Goal: Use online tool/utility: Utilize a website feature to perform a specific function

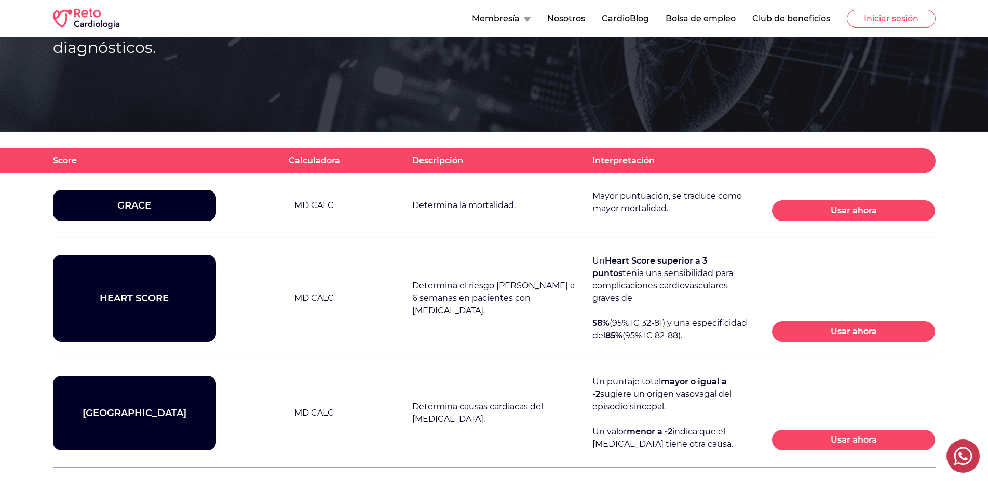
scroll to position [212, 0]
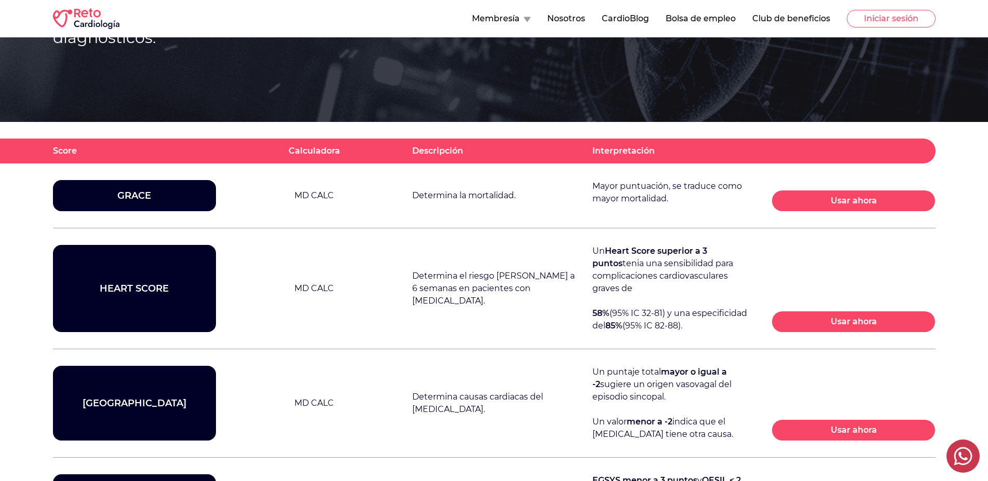
click at [313, 153] on div "Calculadora" at bounding box center [314, 151] width 51 height 12
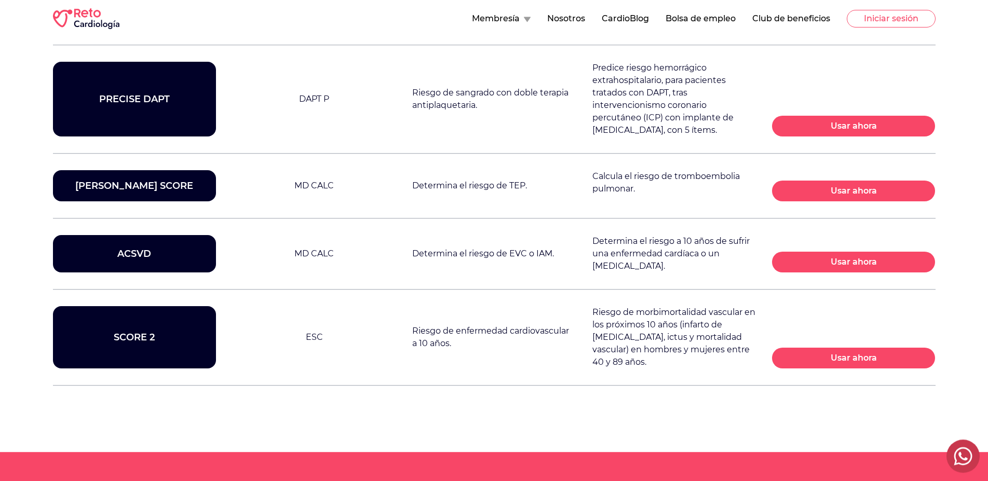
scroll to position [1536, 0]
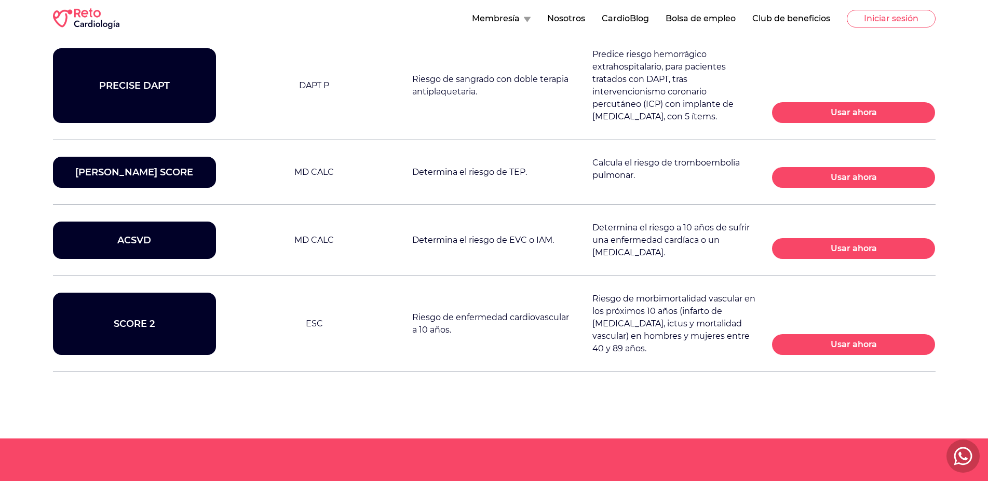
click at [853, 345] on button "Usar ahora" at bounding box center [853, 344] width 163 height 21
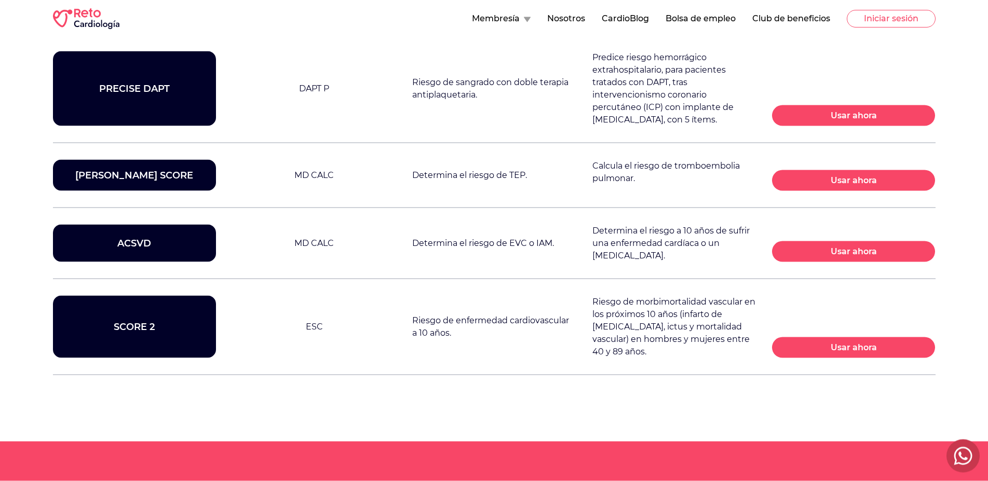
scroll to position [1536, 0]
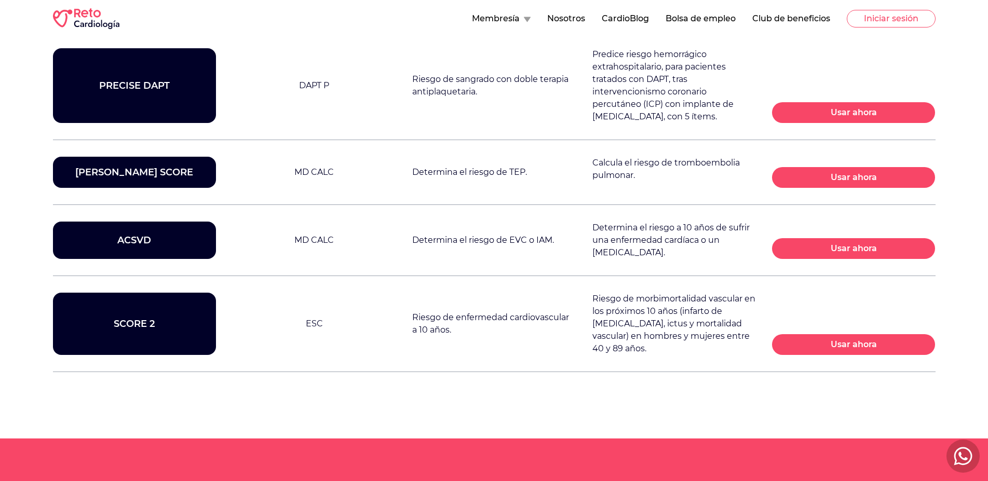
click at [828, 346] on button "Usar ahora" at bounding box center [853, 344] width 163 height 21
click at [142, 325] on div "SCORE 2" at bounding box center [134, 323] width 163 height 31
click at [142, 324] on div "SCORE 2" at bounding box center [134, 323] width 163 height 31
click at [643, 323] on span "Riesgo de morbimortalidad vascular en los próximos 10 años (infarto de [MEDICAL…" at bounding box center [673, 324] width 163 height 60
click at [861, 347] on button "Usar ahora" at bounding box center [853, 344] width 163 height 21
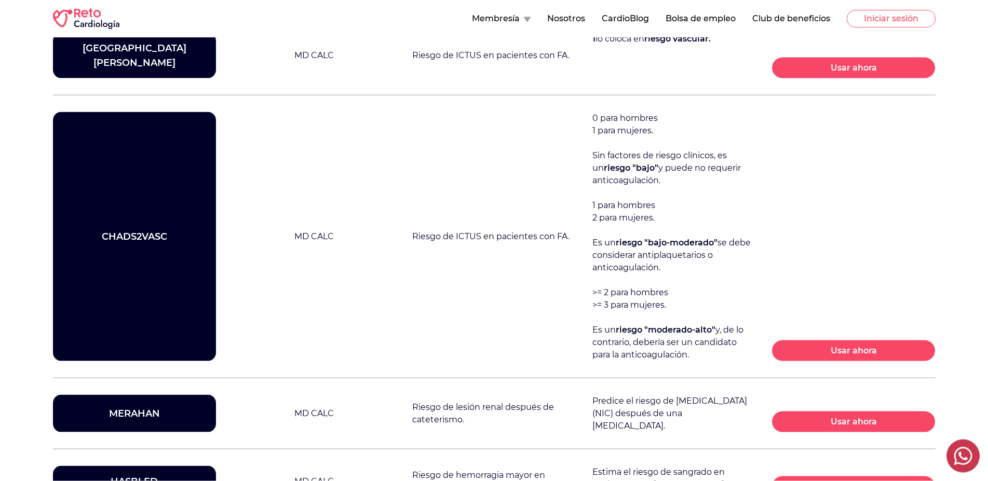
scroll to position [1059, 0]
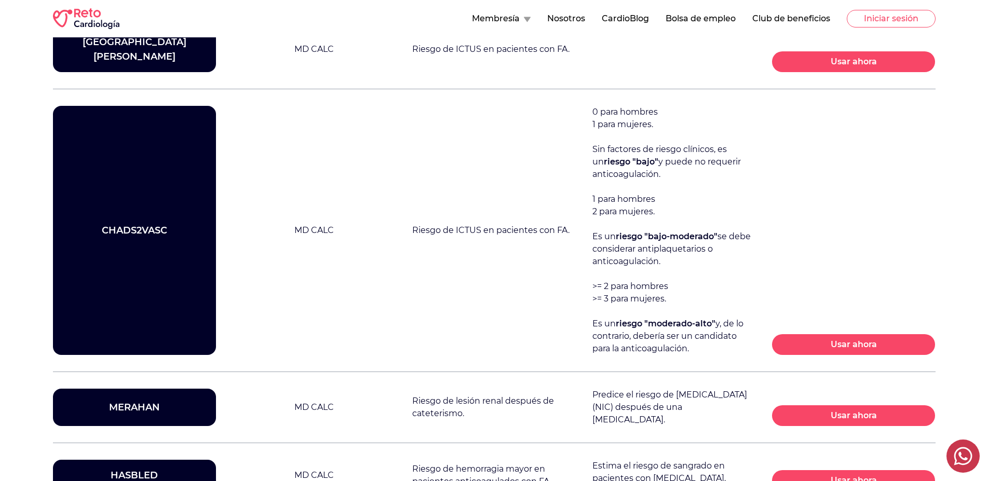
click at [831, 334] on button "Usar ahora" at bounding box center [853, 344] width 163 height 21
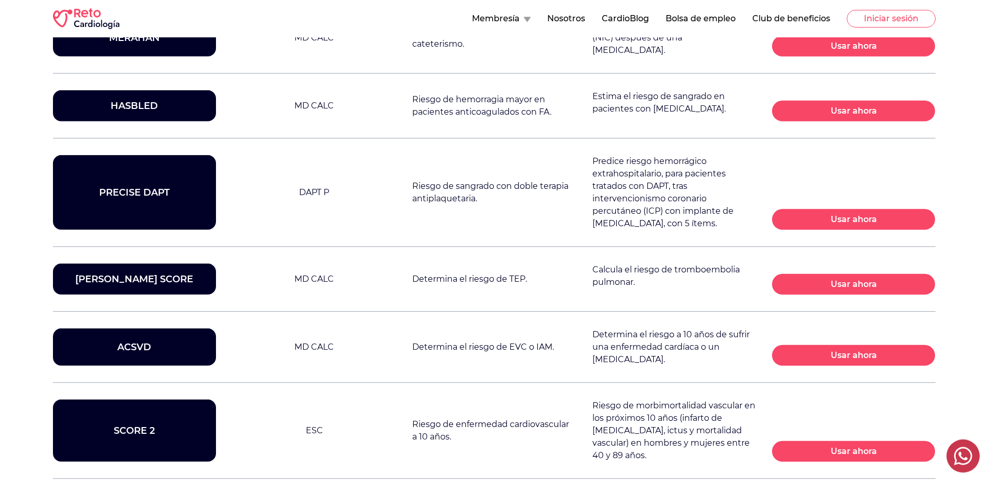
scroll to position [1536, 0]
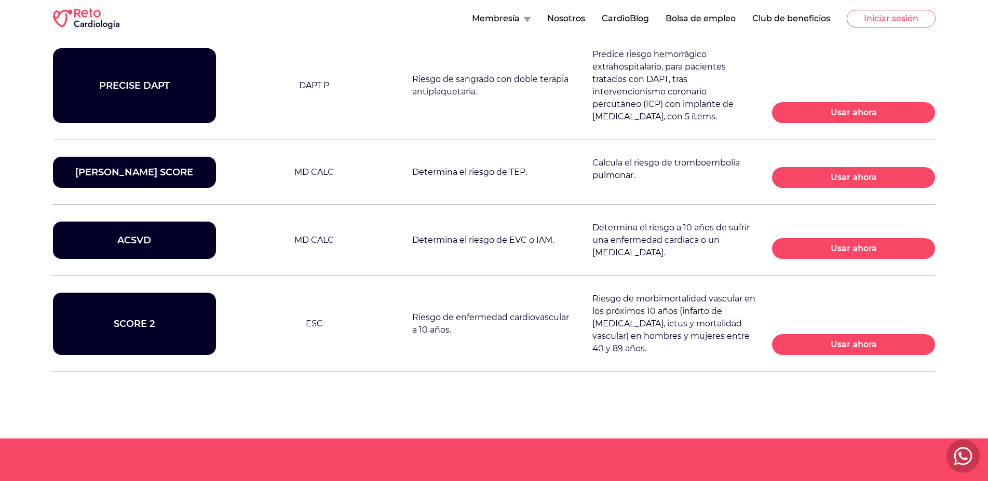
click at [125, 309] on div "SCORE 2" at bounding box center [134, 323] width 163 height 31
click at [130, 323] on div "SCORE 2" at bounding box center [134, 323] width 163 height 31
click at [833, 348] on button "Usar ahora" at bounding box center [853, 344] width 163 height 21
